Goal: Information Seeking & Learning: Find specific fact

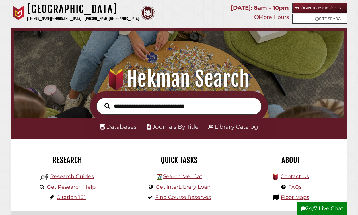
scroll to position [109, 327]
click at [311, 6] on link "Login to My Account" at bounding box center [319, 8] width 54 height 10
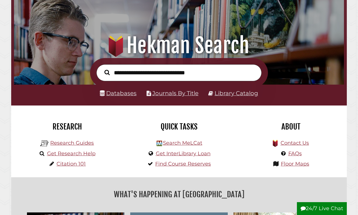
scroll to position [38, 0]
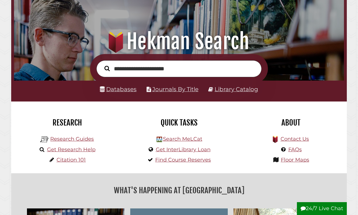
type input "**********"
click at [107, 68] on button "Search" at bounding box center [106, 68] width 11 height 8
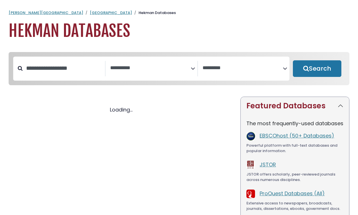
select select "Database Subject Filter"
select select "Database Vendors Filter"
select select "Database Subject Filter"
select select "Database Vendors Filter"
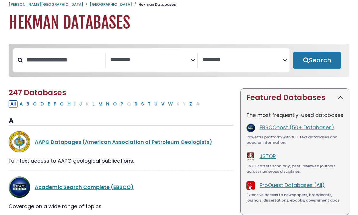
scroll to position [10, 0]
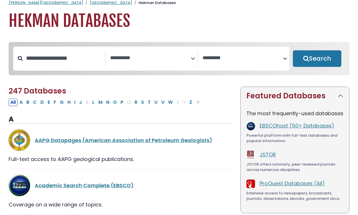
click at [153, 56] on textarea "Search" at bounding box center [150, 58] width 81 height 6
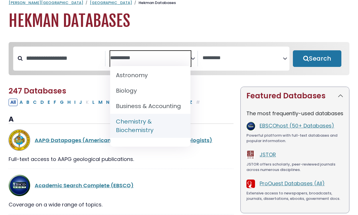
scroll to position [65, 0]
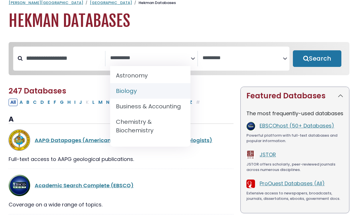
select select "*****"
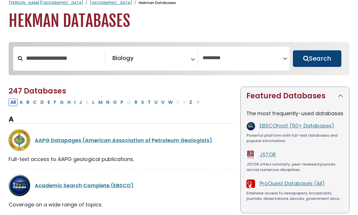
click at [300, 60] on button "Search" at bounding box center [316, 58] width 48 height 17
select select "Database Vendors Filter"
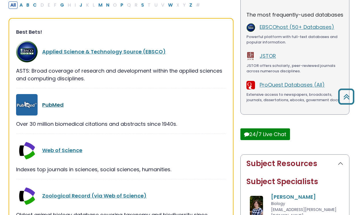
scroll to position [125, 0]
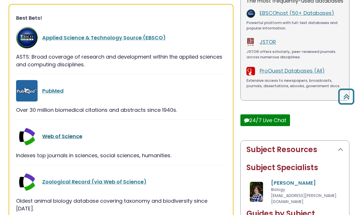
click at [73, 136] on link "Web of Science" at bounding box center [62, 136] width 40 height 7
